Goal: Transaction & Acquisition: Purchase product/service

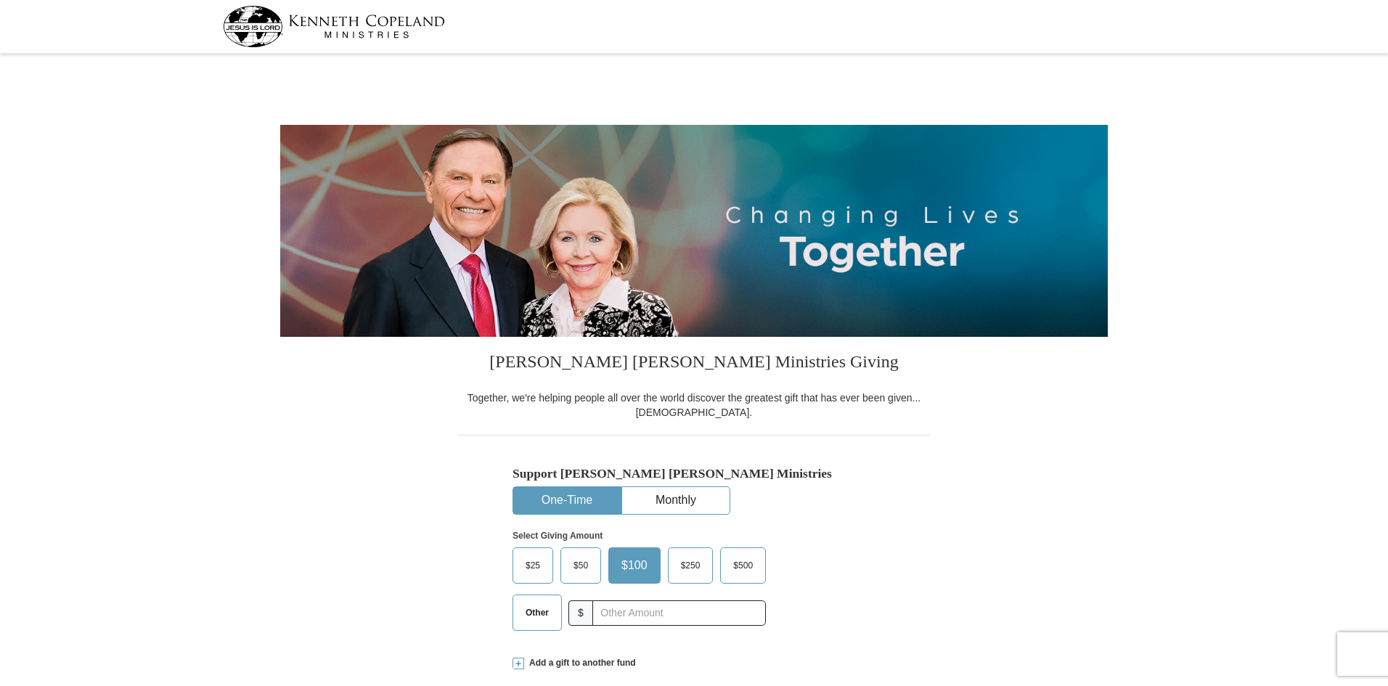
select select "[GEOGRAPHIC_DATA]"
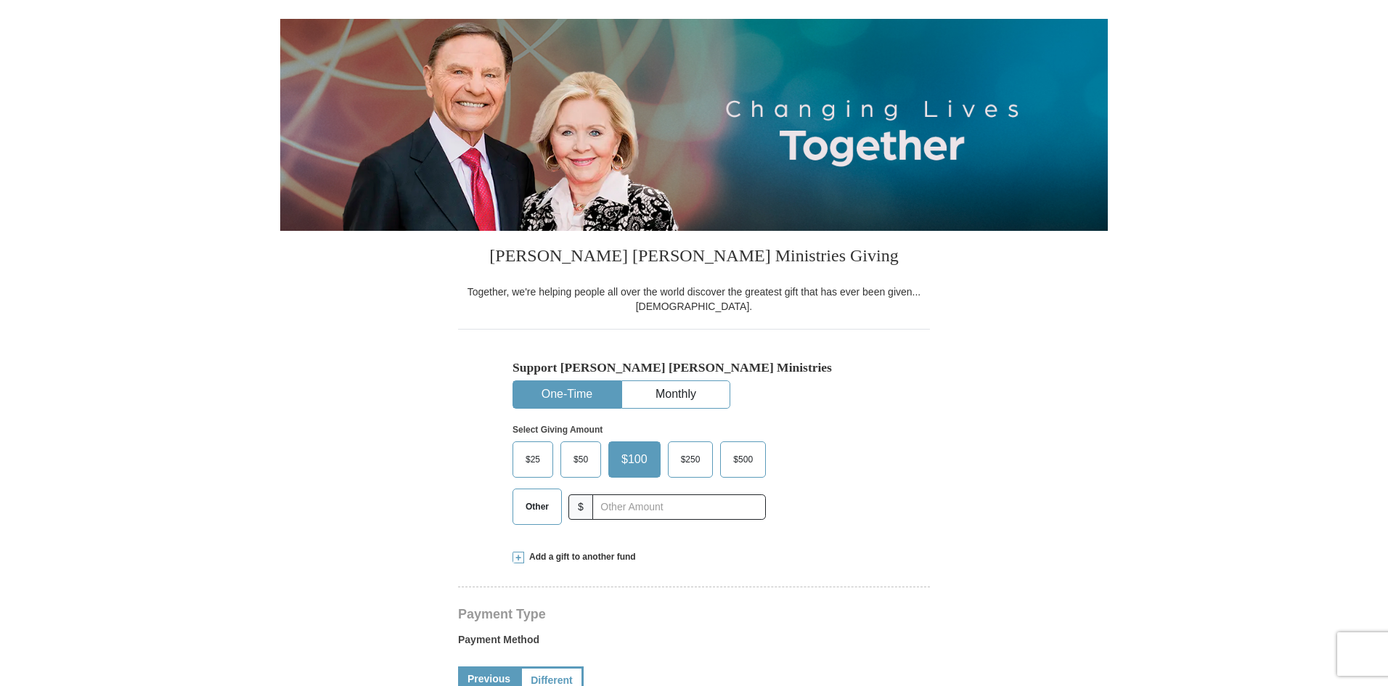
scroll to position [218, 0]
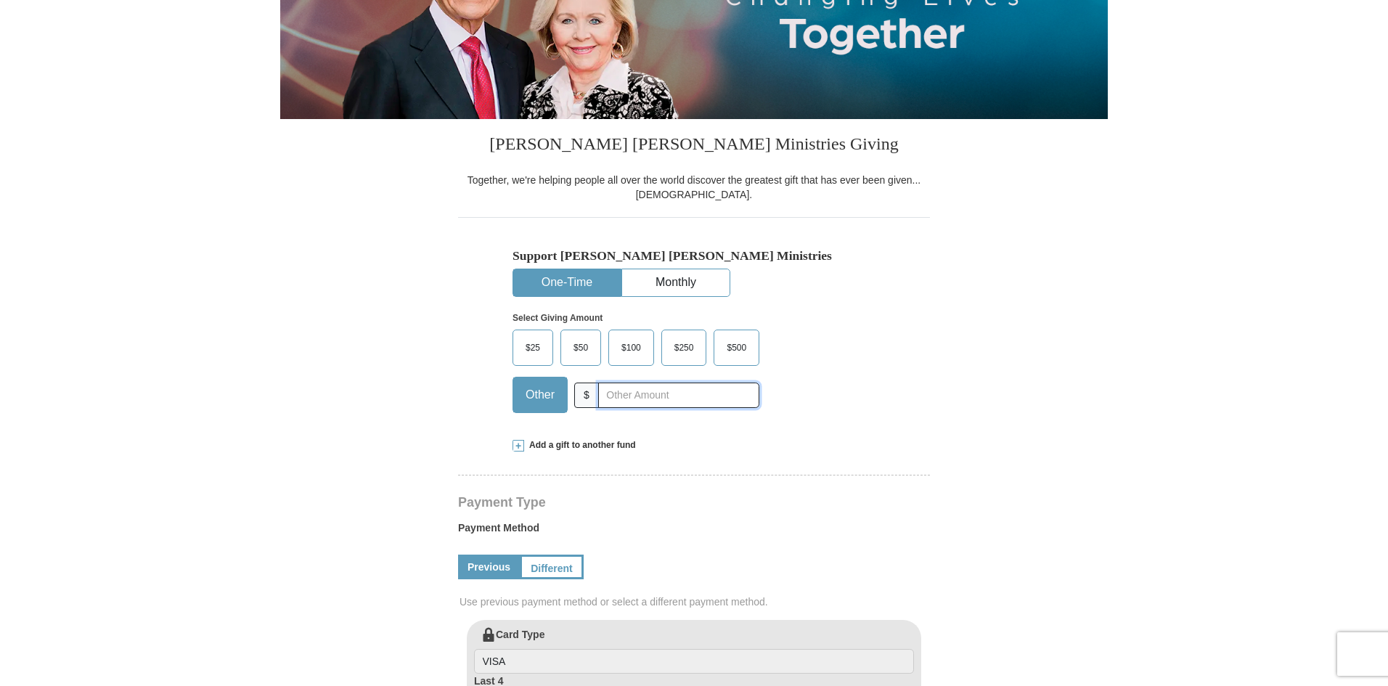
click at [632, 393] on input "text" at bounding box center [678, 395] width 161 height 25
type input "60"
click at [830, 350] on div "Select Giving Amount Amount must be a valid number The total gift cannot be les…" at bounding box center [693, 360] width 363 height 127
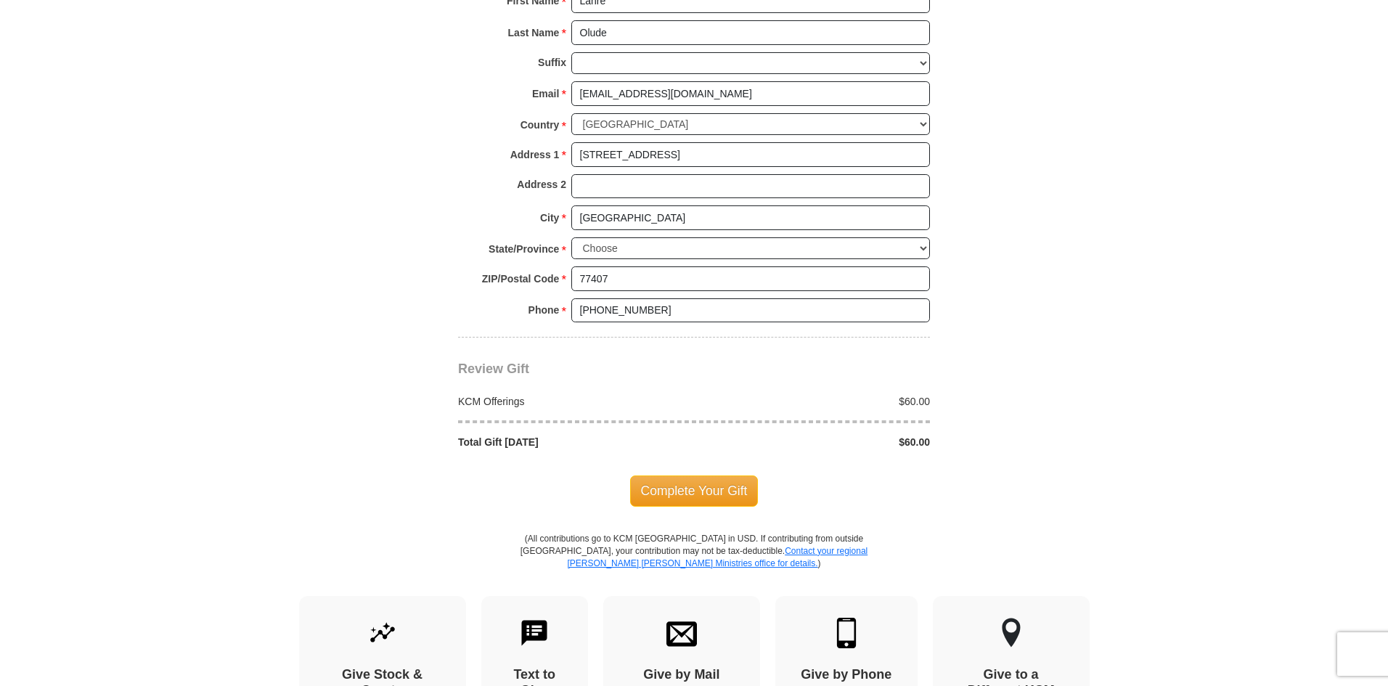
scroll to position [1089, 0]
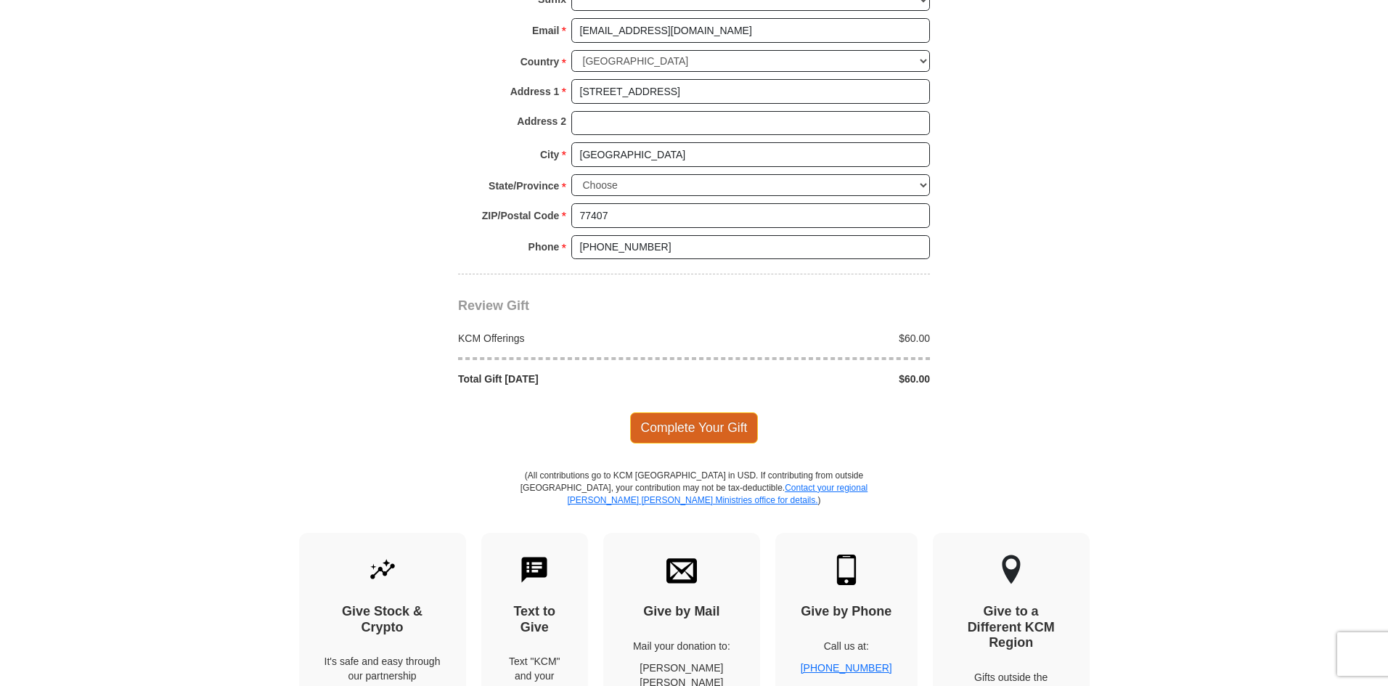
click at [680, 428] on span "Complete Your Gift" at bounding box center [694, 427] width 128 height 30
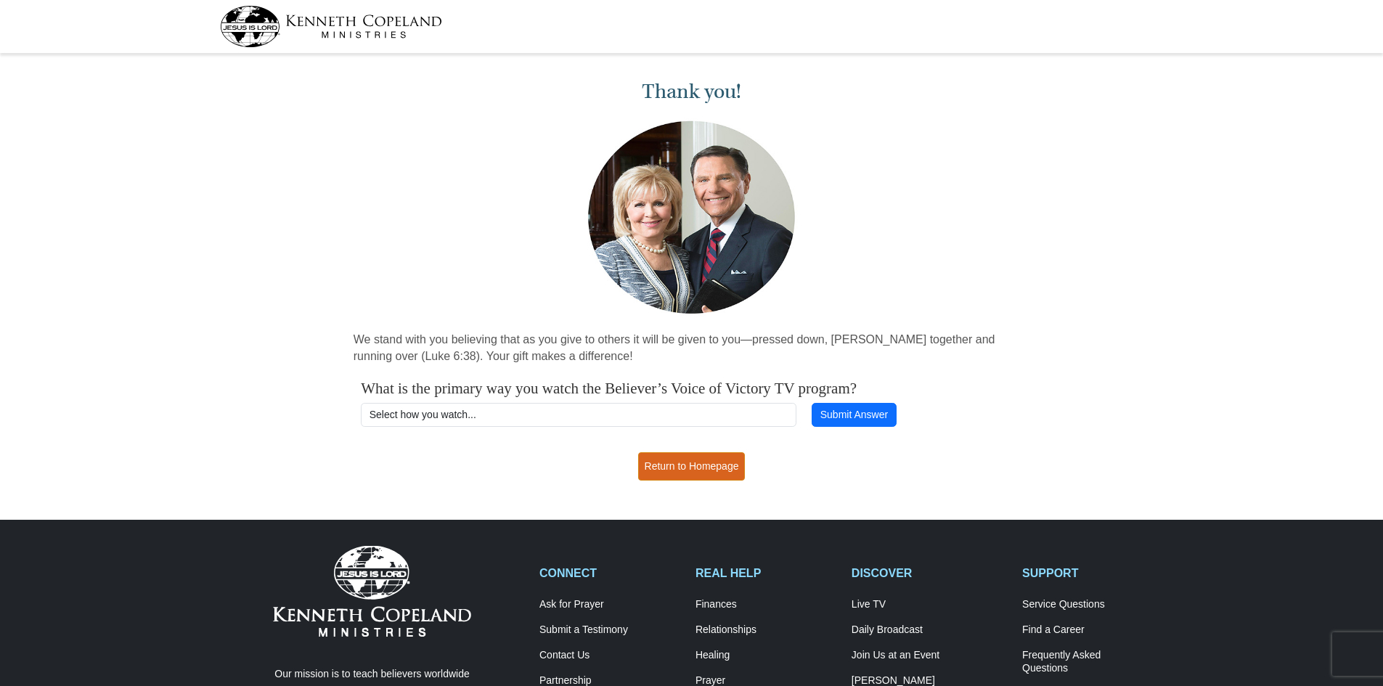
click at [682, 468] on link "Return to Homepage" at bounding box center [691, 466] width 107 height 28
